Goal: Task Accomplishment & Management: Use online tool/utility

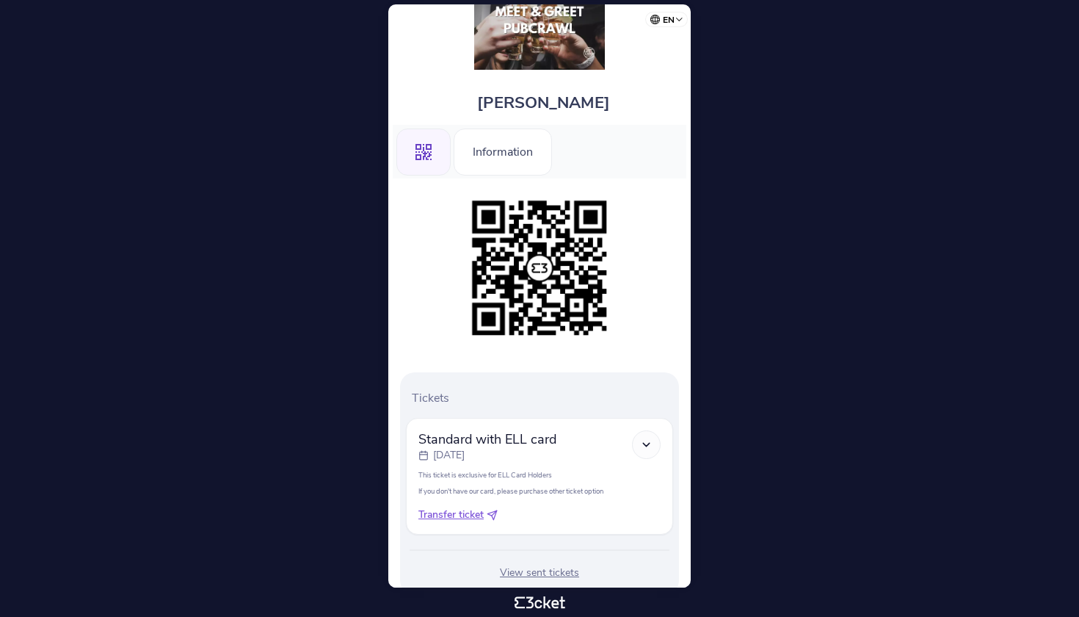
scroll to position [41, 0]
click at [468, 512] on span "Transfer ticket" at bounding box center [450, 514] width 65 height 15
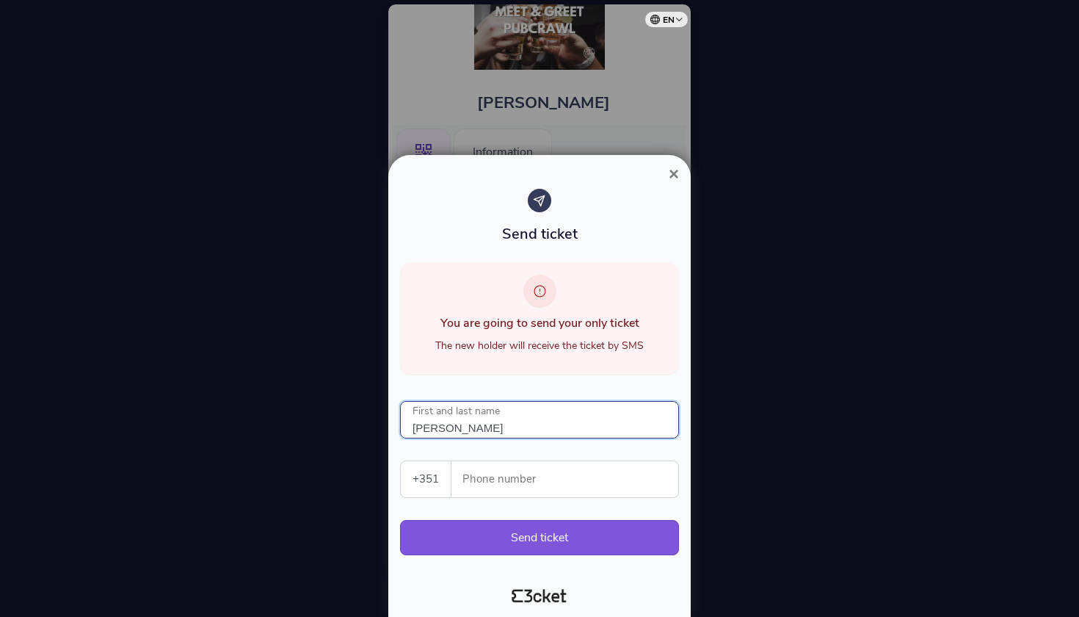
type input "Piotr Kietliński"
select select "48"
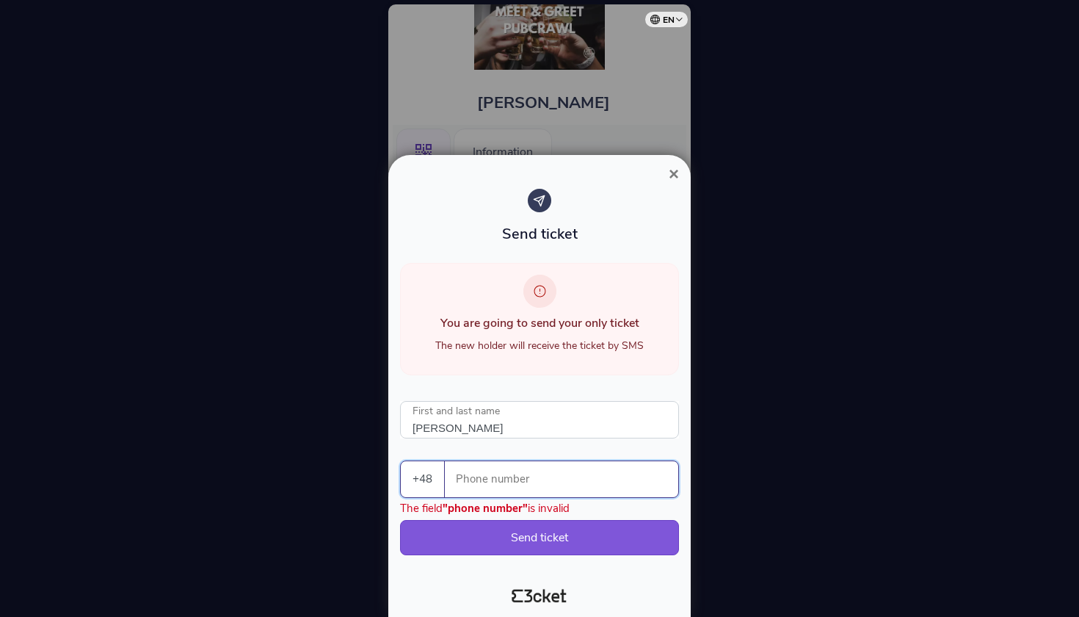
click at [512, 479] on input "Phone number" at bounding box center [568, 479] width 222 height 36
type input "725264717"
click at [542, 539] on button "Send ticket" at bounding box center [539, 537] width 279 height 35
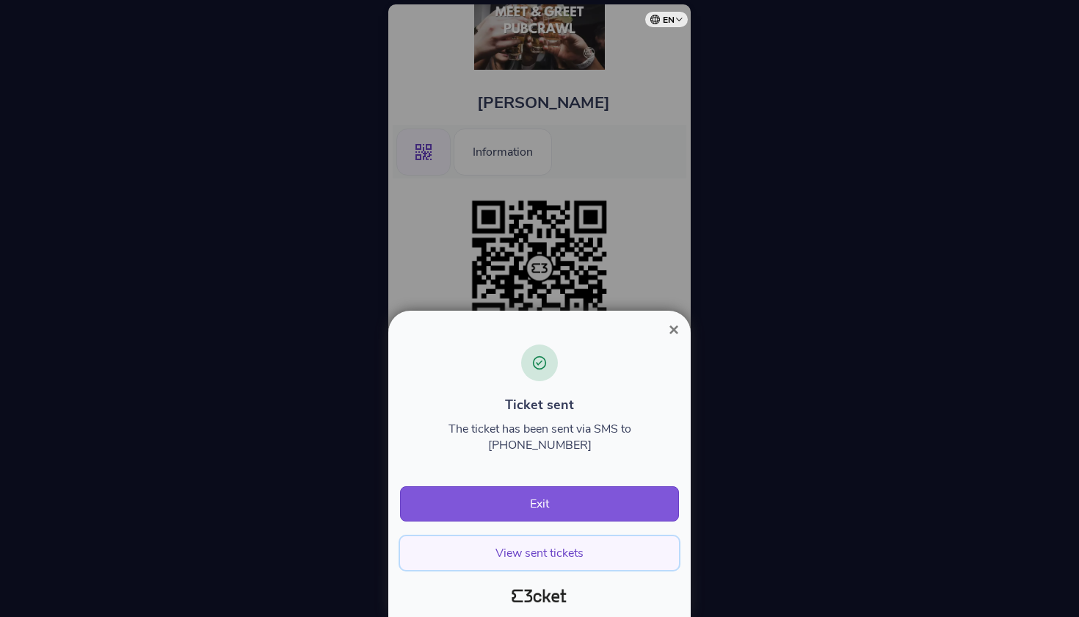
click at [564, 550] on button "View sent tickets" at bounding box center [539, 553] width 279 height 34
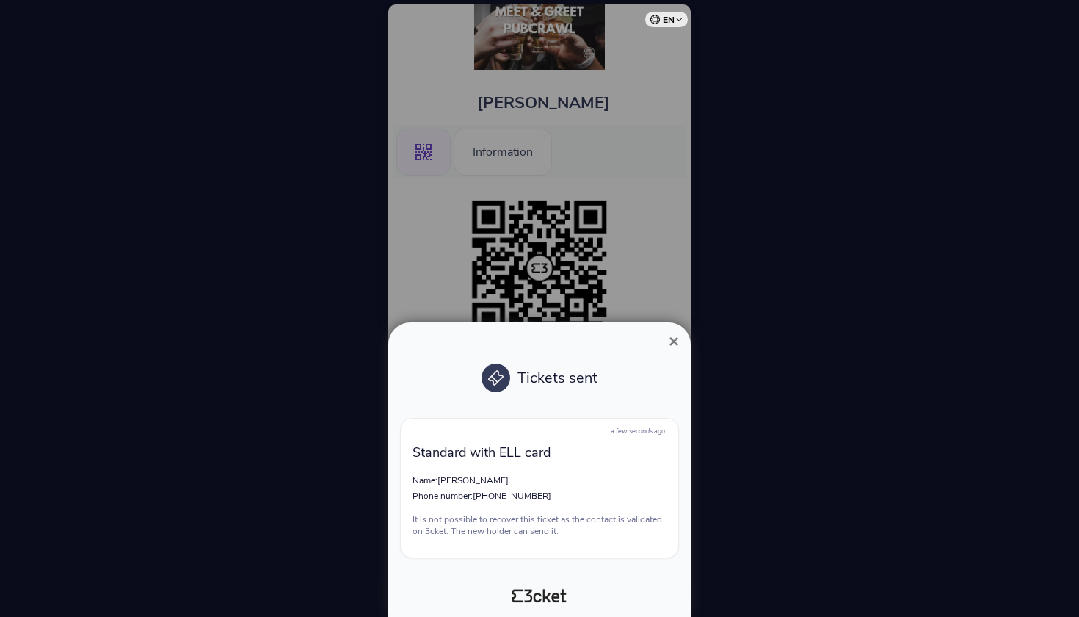
click at [669, 341] on span "×" at bounding box center [674, 341] width 10 height 20
